Goal: Check status: Check status

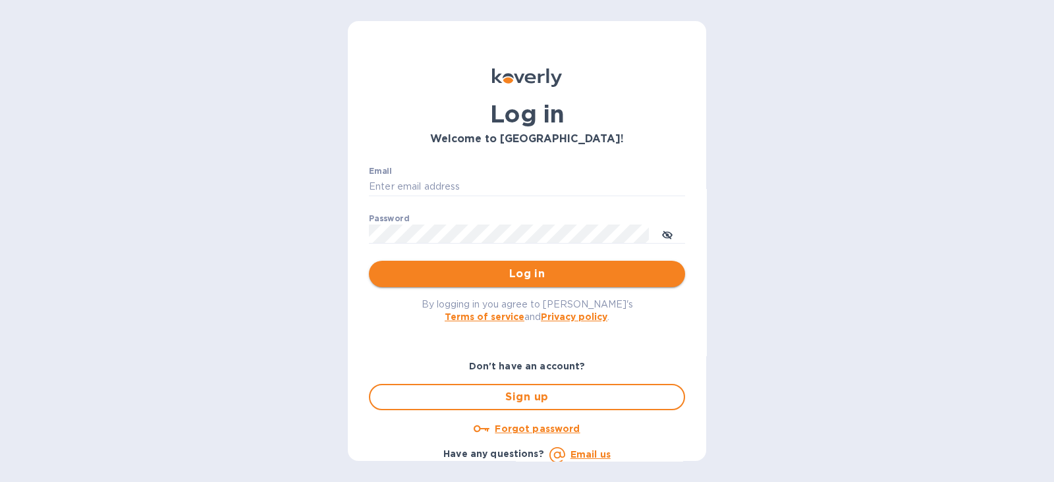
type input "[PERSON_NAME][EMAIL_ADDRESS][PERSON_NAME][DOMAIN_NAME]"
click at [491, 282] on button "Log in" at bounding box center [527, 274] width 316 height 26
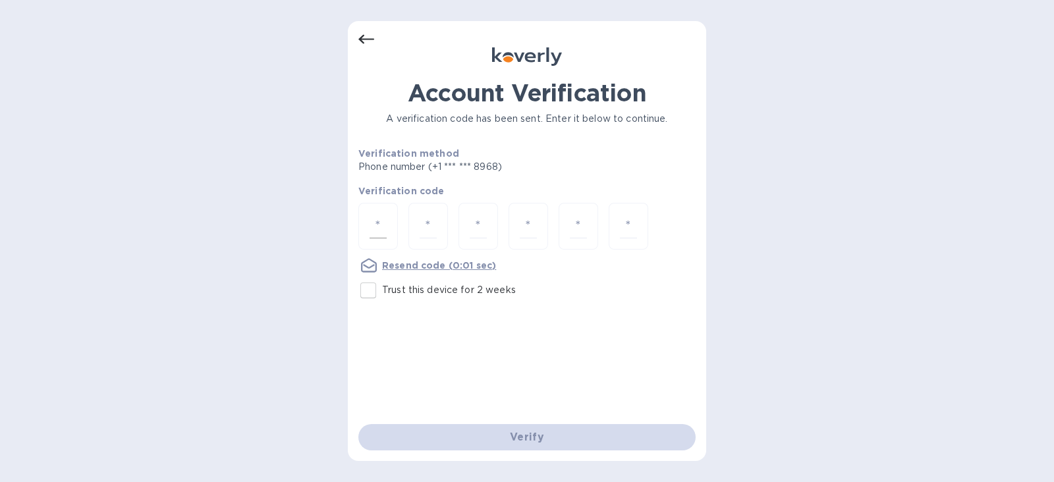
click at [375, 223] on input "number" at bounding box center [378, 226] width 17 height 24
type input "2"
type input "0"
type input "8"
type input "7"
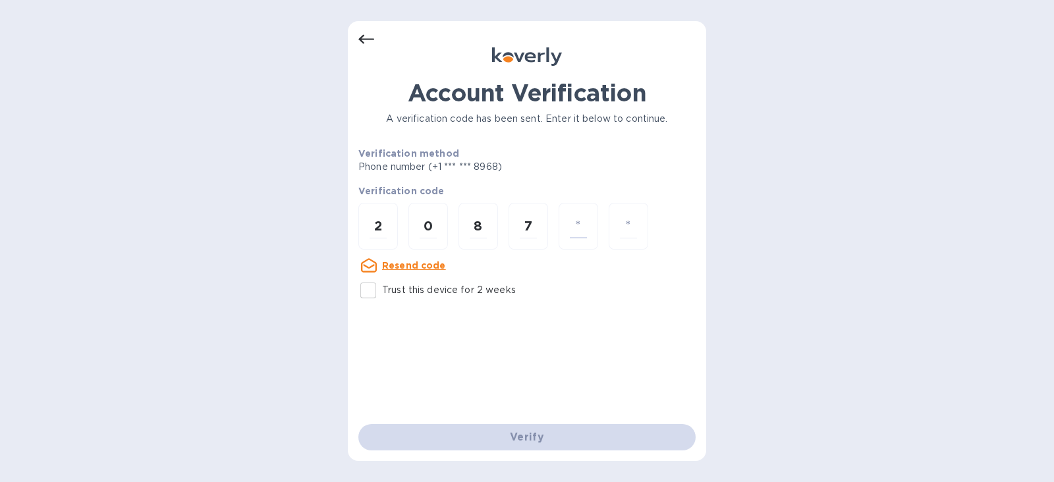
type input "7"
type input "9"
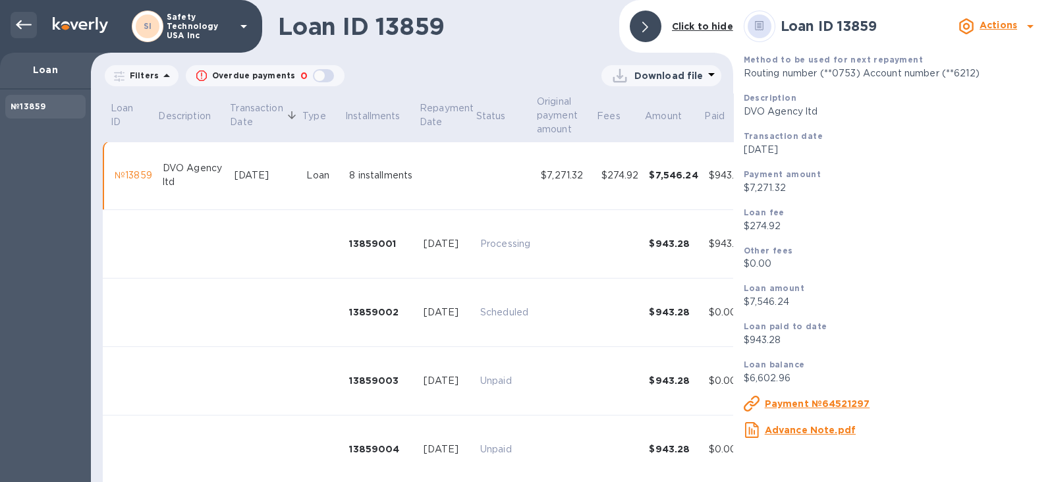
click at [18, 28] on icon at bounding box center [24, 25] width 16 height 16
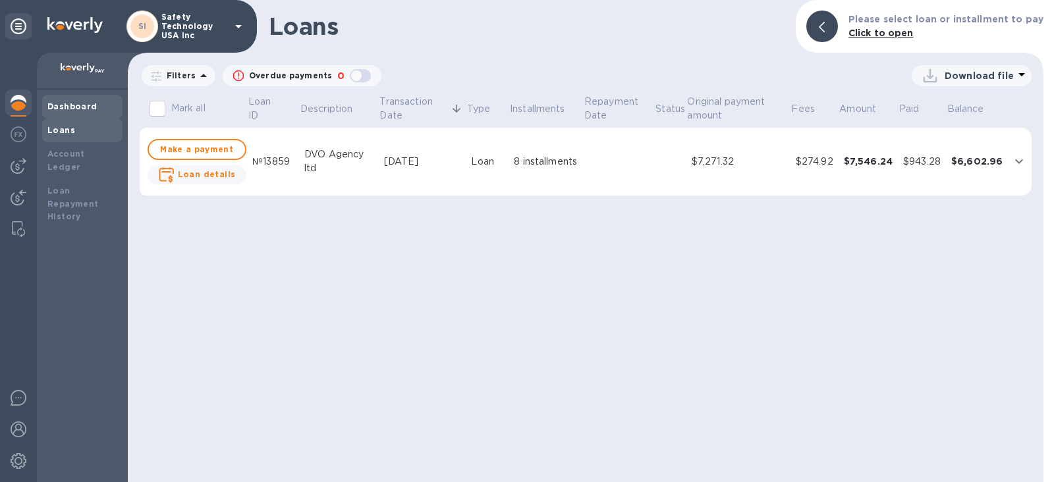
click at [59, 107] on b "Dashboard" at bounding box center [72, 106] width 50 height 10
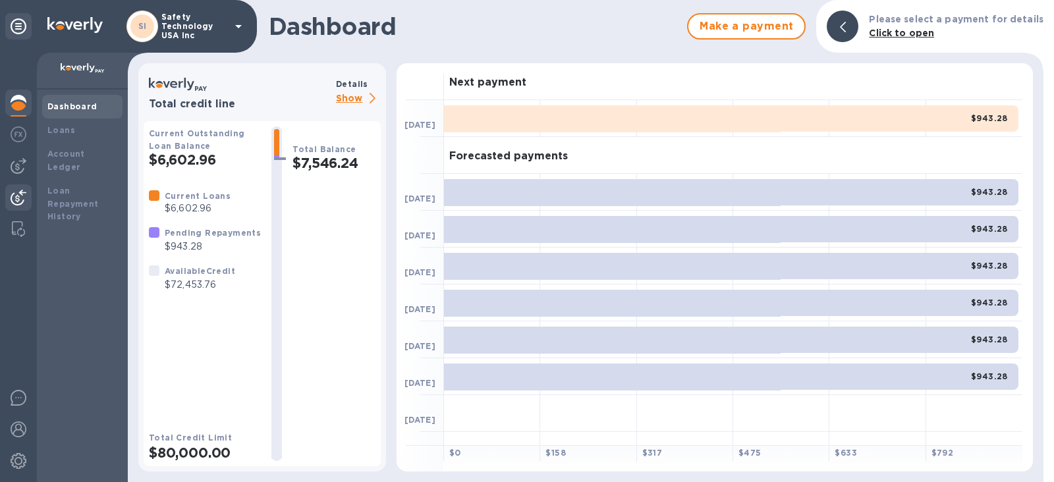
click at [21, 194] on img at bounding box center [19, 198] width 16 height 16
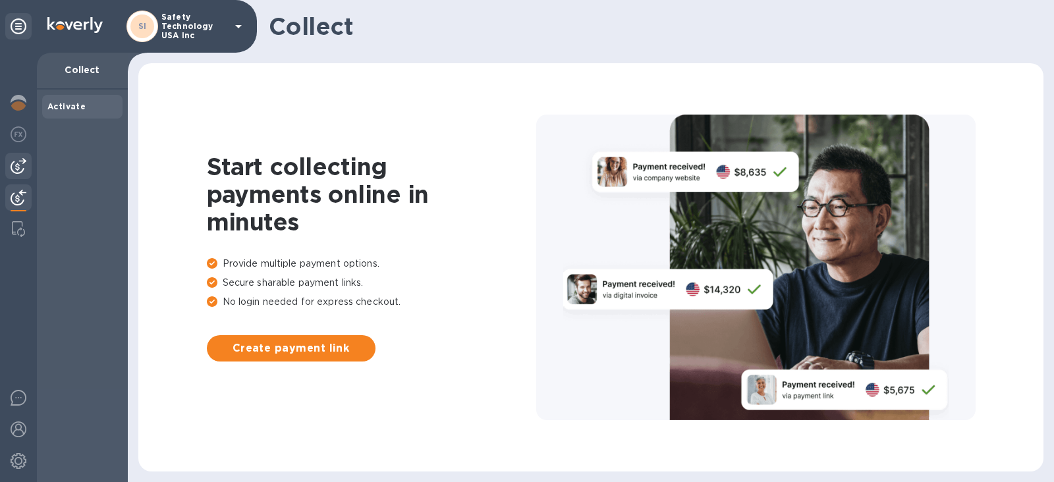
click at [19, 170] on img at bounding box center [19, 166] width 16 height 16
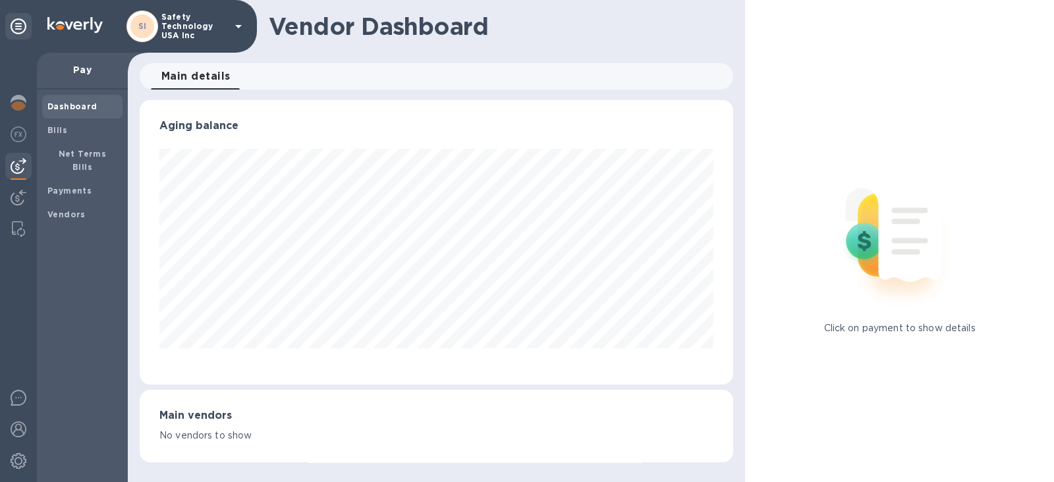
scroll to position [285, 593]
click at [18, 137] on img at bounding box center [19, 135] width 16 height 16
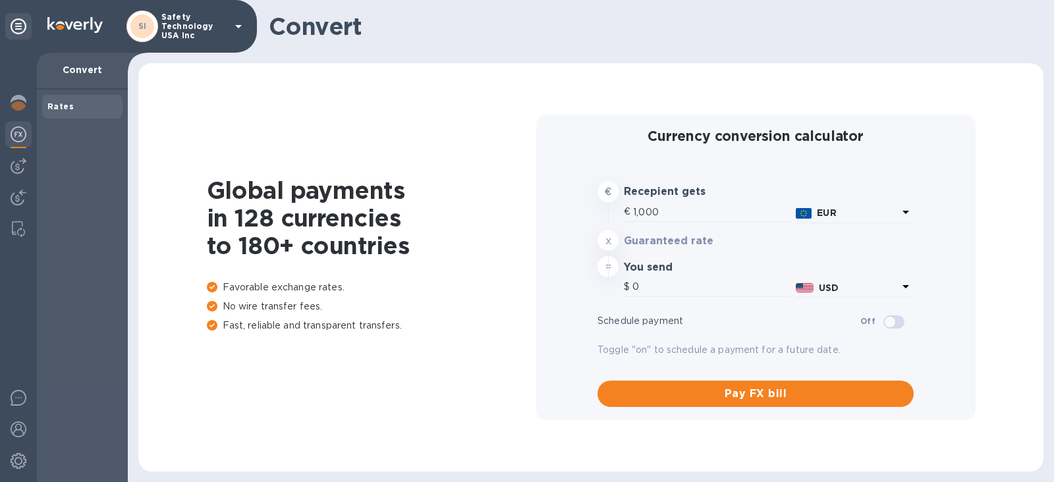
type input "1,172.65"
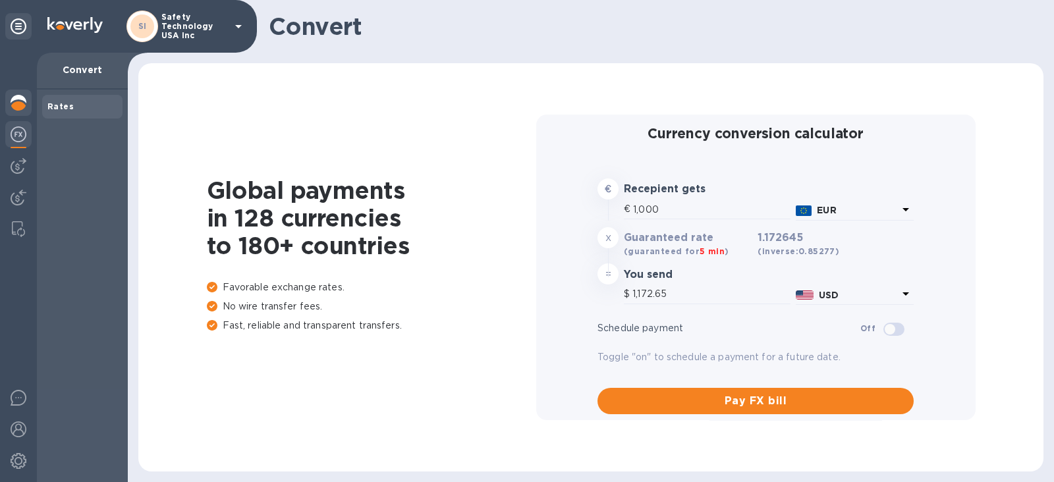
click at [18, 110] on img at bounding box center [19, 103] width 16 height 16
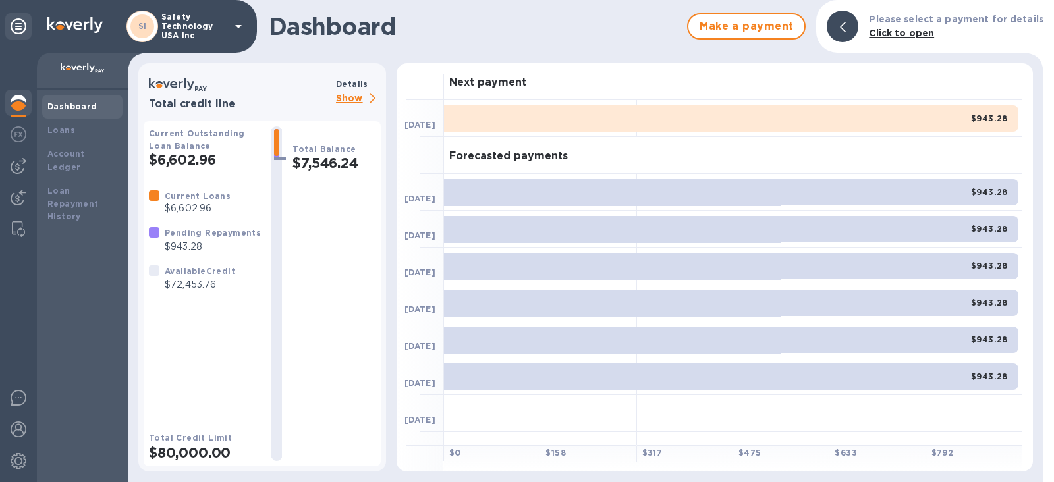
click at [69, 113] on div "Dashboard" at bounding box center [82, 106] width 70 height 13
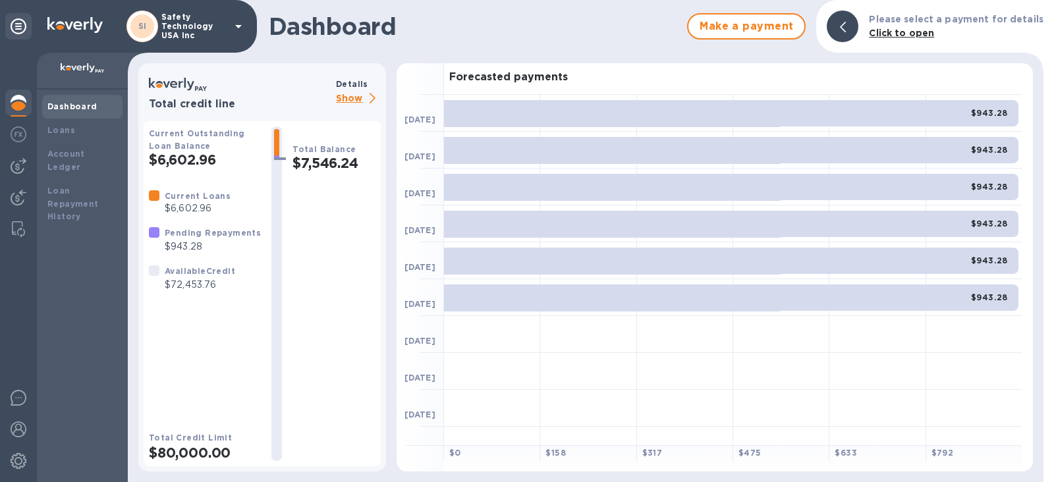
scroll to position [134, 0]
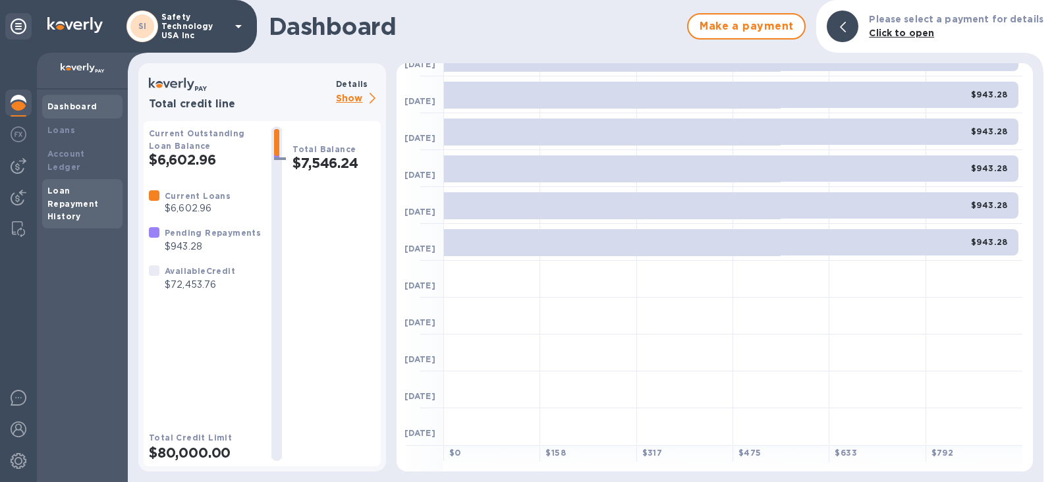
click at [79, 190] on b "Loan Repayment History" at bounding box center [72, 204] width 51 height 36
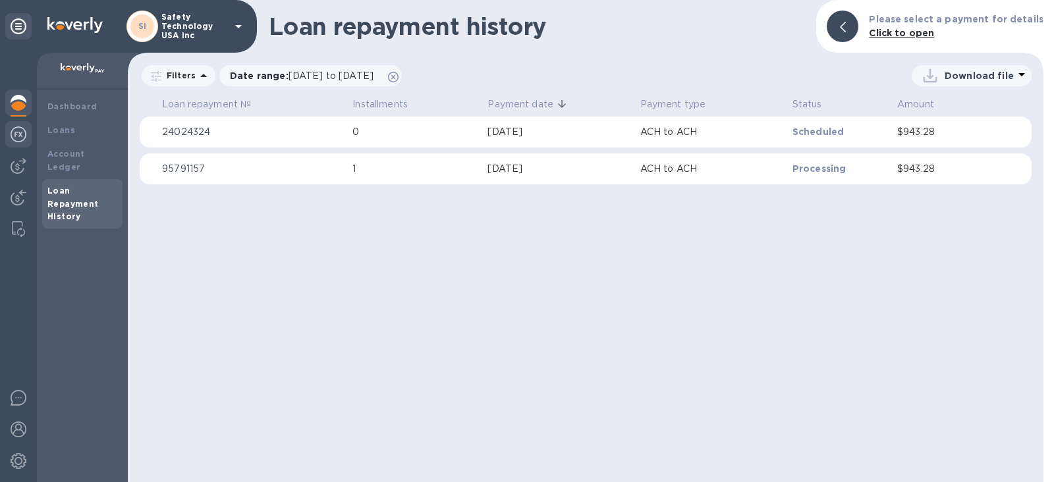
click at [16, 133] on img at bounding box center [19, 135] width 16 height 16
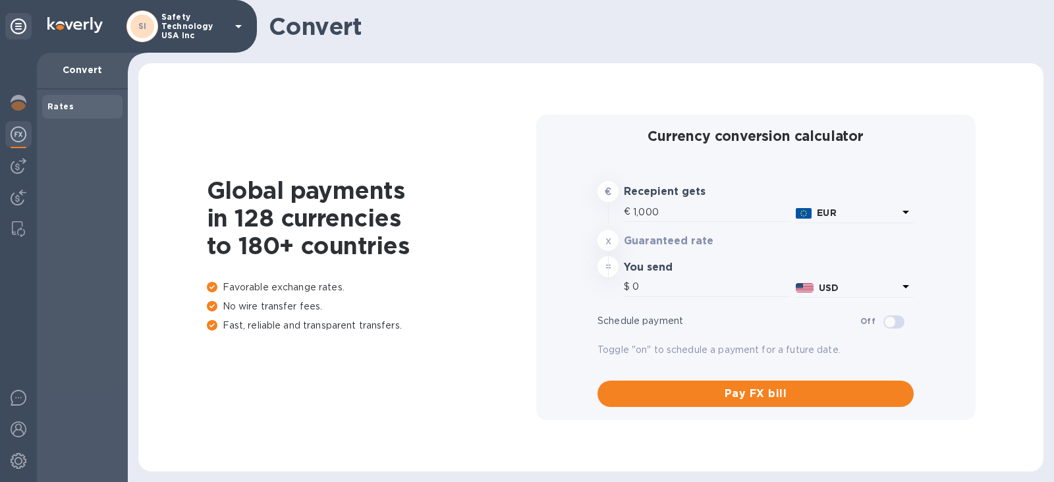
type input "1,172.65"
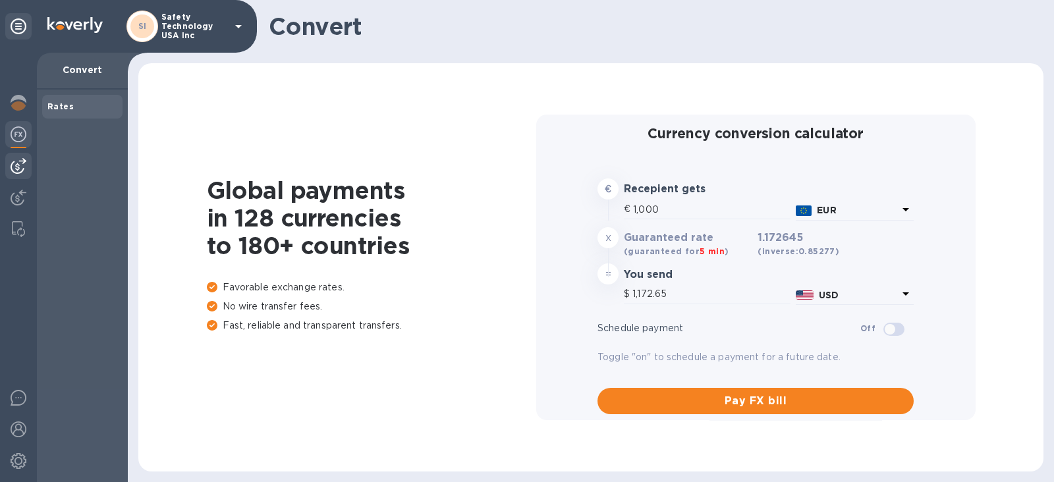
click at [15, 161] on img at bounding box center [19, 166] width 16 height 16
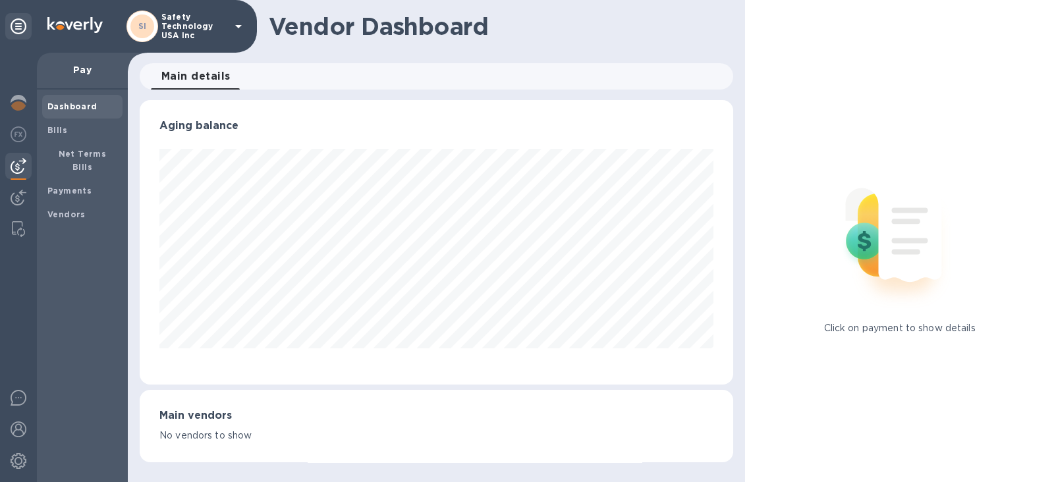
scroll to position [285, 593]
click at [63, 210] on b "Vendors" at bounding box center [66, 215] width 38 height 10
